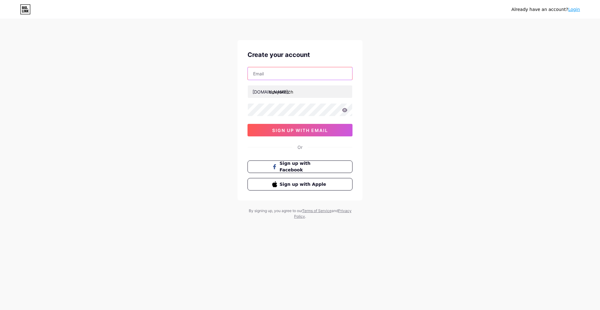
drag, startPoint x: 0, startPoint y: 0, endPoint x: 294, endPoint y: 71, distance: 302.1
click at [294, 71] on input "text" at bounding box center [300, 73] width 104 height 12
click at [396, 93] on div "Already have an account? Login Create your account [DOMAIN_NAME]/ devysketch si…" at bounding box center [300, 119] width 600 height 239
click at [285, 73] on input "text" at bounding box center [300, 73] width 104 height 12
type input "[EMAIL_ADDRESS][DOMAIN_NAME]"
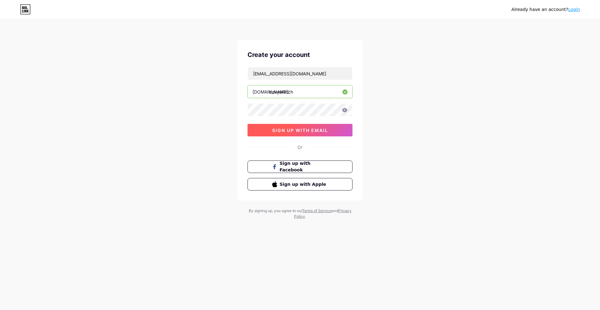
click at [300, 133] on button "sign up with email" at bounding box center [299, 130] width 105 height 12
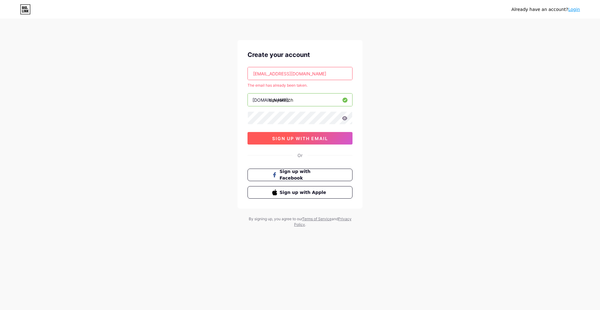
click at [303, 140] on span "sign up with email" at bounding box center [300, 138] width 56 height 5
click at [575, 12] on link "Login" at bounding box center [574, 9] width 12 height 5
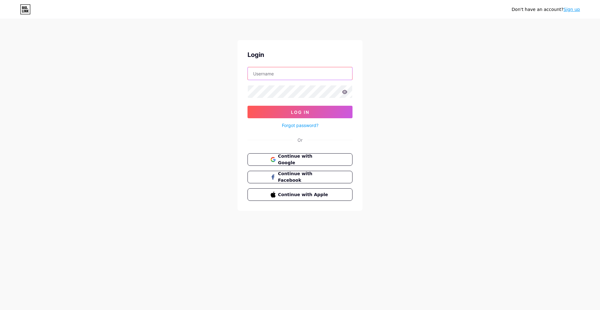
type input "[EMAIL_ADDRESS][DOMAIN_NAME]"
click at [303, 110] on span "Log In" at bounding box center [300, 111] width 18 height 5
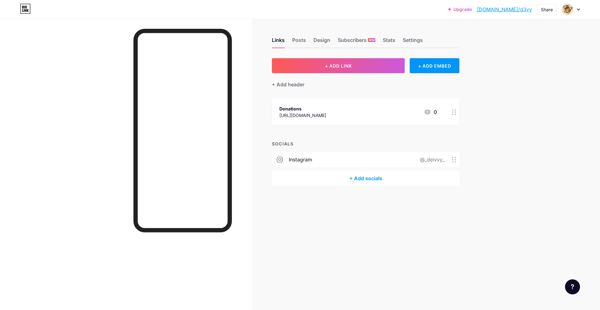
click at [456, 116] on div at bounding box center [454, 111] width 11 height 27
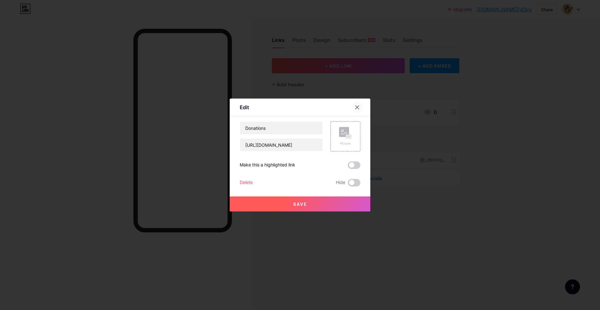
click at [355, 107] on icon at bounding box center [356, 107] width 3 height 3
